Goal: Information Seeking & Learning: Learn about a topic

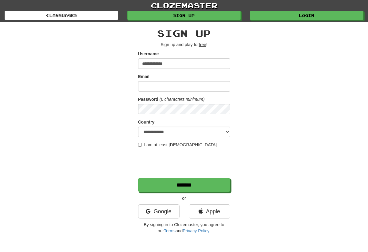
type input "**********"
click at [175, 93] on form "**********" at bounding box center [184, 121] width 92 height 141
click at [175, 85] on input "Email" at bounding box center [184, 86] width 92 height 10
type input "**********"
click at [144, 141] on form "**********" at bounding box center [184, 121] width 92 height 141
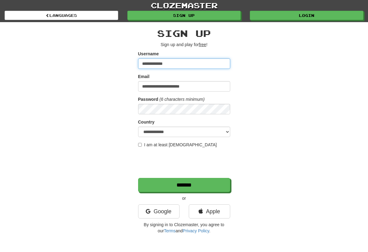
click at [173, 65] on input "**********" at bounding box center [184, 63] width 92 height 10
type input "*******"
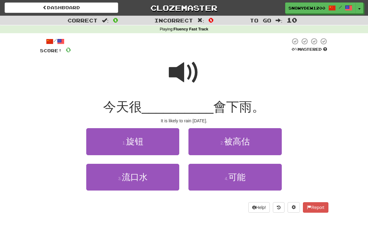
click at [192, 72] on span at bounding box center [184, 72] width 31 height 31
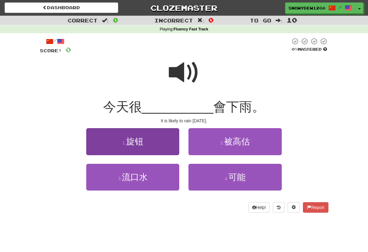
click at [147, 142] on button "1 . 旋钮" at bounding box center [132, 141] width 93 height 27
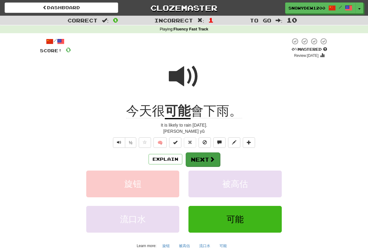
click at [198, 157] on button "Next" at bounding box center [203, 159] width 34 height 14
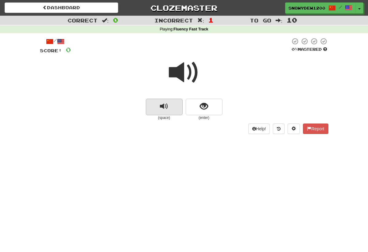
click at [172, 106] on button "replay audio" at bounding box center [164, 106] width 37 height 17
click at [208, 101] on button "show sentence" at bounding box center [204, 106] width 37 height 17
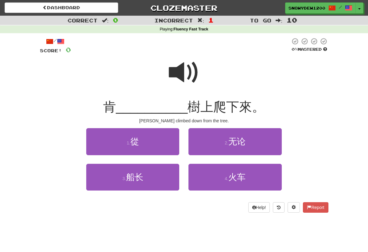
click at [188, 67] on span at bounding box center [184, 72] width 31 height 31
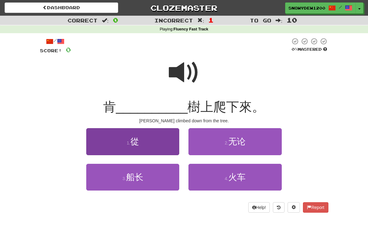
click at [137, 152] on button "1 . 從" at bounding box center [132, 141] width 93 height 27
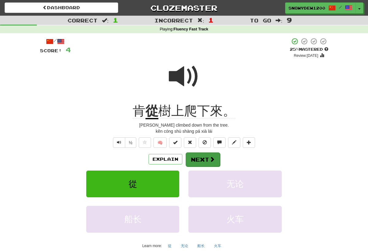
click at [208, 153] on button "Next" at bounding box center [203, 159] width 34 height 14
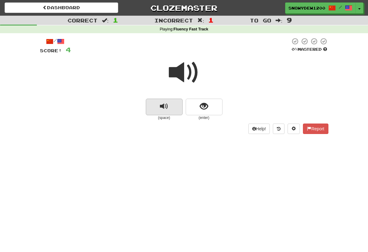
click at [169, 113] on button "replay audio" at bounding box center [164, 106] width 37 height 17
click at [206, 102] on span "show sentence" at bounding box center [204, 106] width 8 height 8
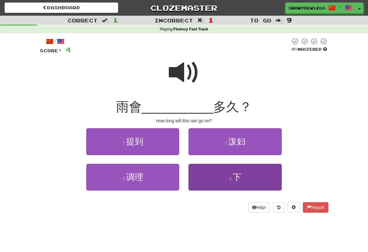
click at [217, 173] on button "4 . 下" at bounding box center [234, 177] width 93 height 27
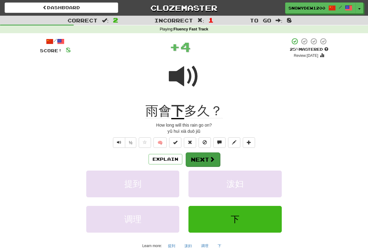
click at [210, 157] on span at bounding box center [212, 159] width 6 height 6
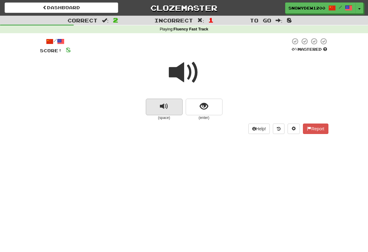
click at [161, 106] on span "replay audio" at bounding box center [164, 106] width 8 height 8
click at [201, 105] on span "show sentence" at bounding box center [204, 106] width 8 height 8
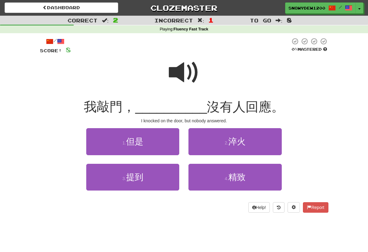
click at [192, 77] on span at bounding box center [184, 72] width 31 height 31
click at [192, 91] on div at bounding box center [184, 77] width 288 height 44
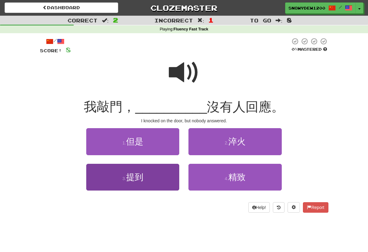
click at [164, 174] on button "3 . 提到" at bounding box center [132, 177] width 93 height 27
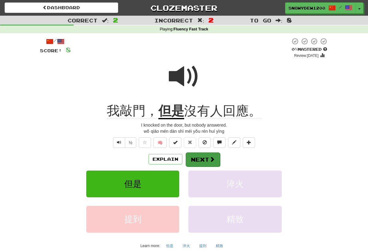
click at [194, 159] on button "Next" at bounding box center [203, 159] width 34 height 14
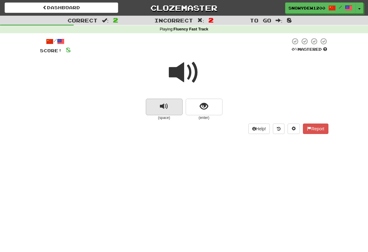
click at [164, 110] on span "replay audio" at bounding box center [164, 106] width 8 height 8
click at [201, 108] on span "show sentence" at bounding box center [204, 106] width 8 height 8
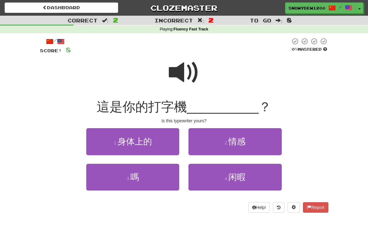
click at [180, 73] on span at bounding box center [184, 72] width 31 height 31
click at [171, 81] on span at bounding box center [184, 72] width 31 height 31
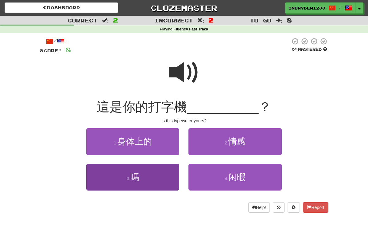
click at [165, 172] on button "3 . 嗎" at bounding box center [132, 177] width 93 height 27
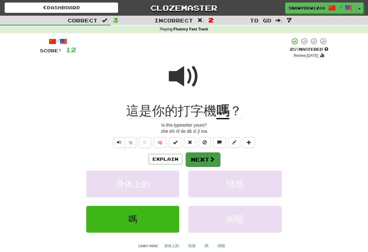
click at [205, 156] on button "Next" at bounding box center [203, 159] width 34 height 14
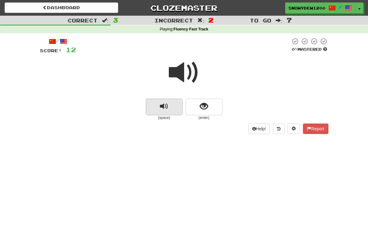
click at [167, 110] on button "replay audio" at bounding box center [164, 106] width 37 height 17
click at [208, 105] on button "show sentence" at bounding box center [204, 106] width 37 height 17
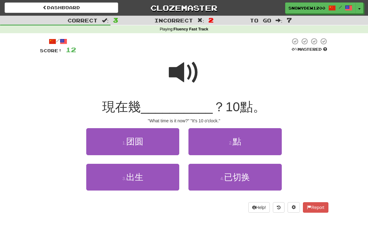
click at [186, 69] on span at bounding box center [184, 72] width 31 height 31
click at [184, 66] on span at bounding box center [184, 72] width 31 height 31
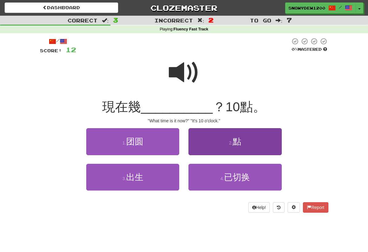
click at [203, 138] on button "2 . 點" at bounding box center [234, 141] width 93 height 27
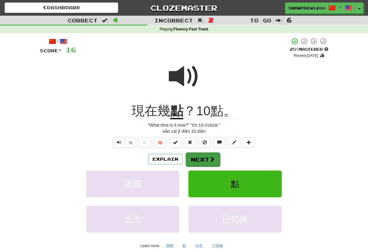
click at [210, 160] on span at bounding box center [212, 159] width 6 height 6
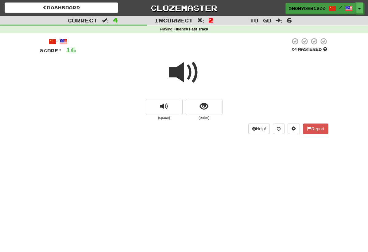
click at [306, 9] on span "SnowyDew1200" at bounding box center [307, 9] width 37 height 6
